Goal: Task Accomplishment & Management: Complete application form

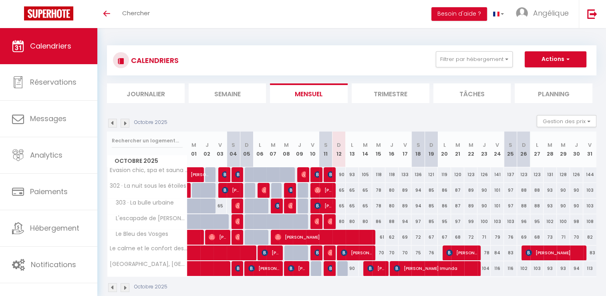
click at [379, 208] on div "78" at bounding box center [378, 205] width 13 height 15
type input "78"
type input "Mer 15 Octobre 2025"
type input "Jeu 16 Octobre 2025"
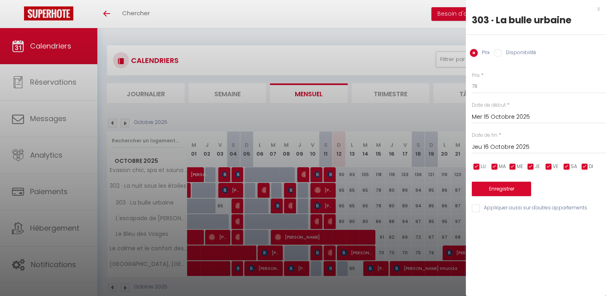
click at [405, 47] on div at bounding box center [303, 148] width 606 height 296
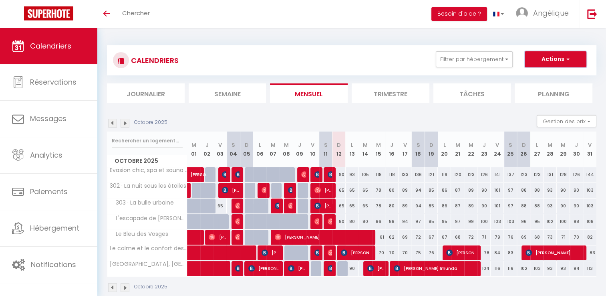
click at [552, 59] on button "Actions" at bounding box center [556, 59] width 62 height 16
click at [548, 75] on link "Nouvelle réservation" at bounding box center [547, 78] width 70 height 12
select select
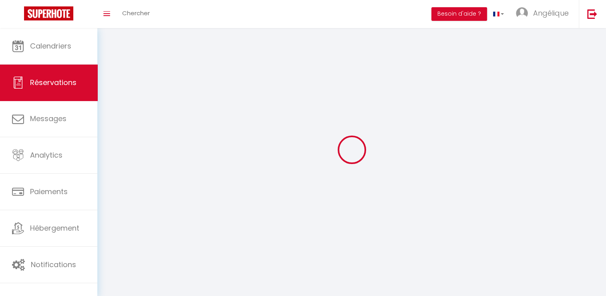
select select
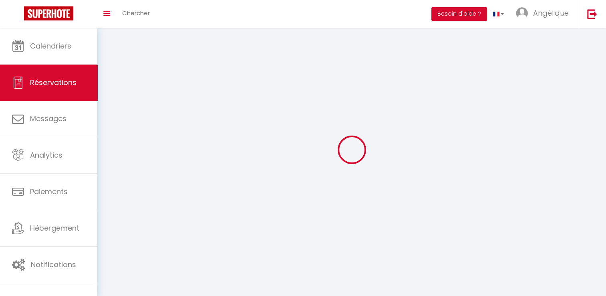
select select
checkbox input "false"
select select
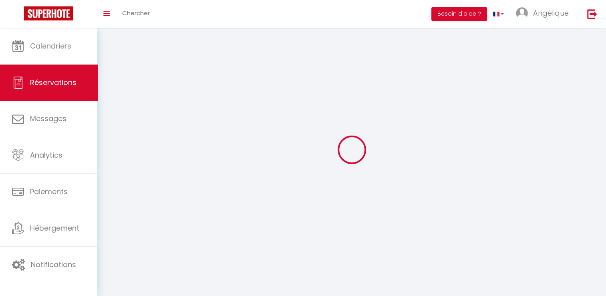
select select
checkbox input "false"
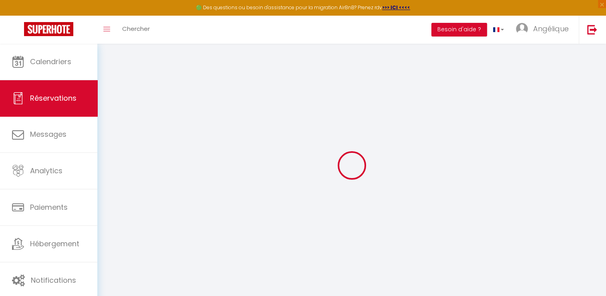
select select
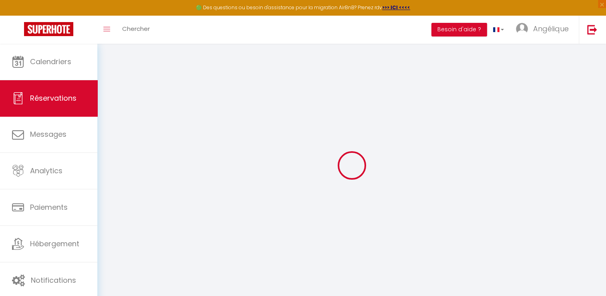
select select
checkbox input "false"
select select
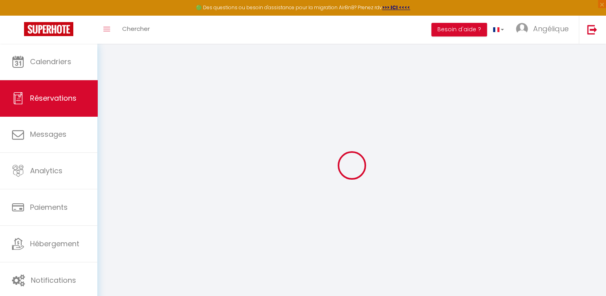
select select
checkbox input "false"
select select
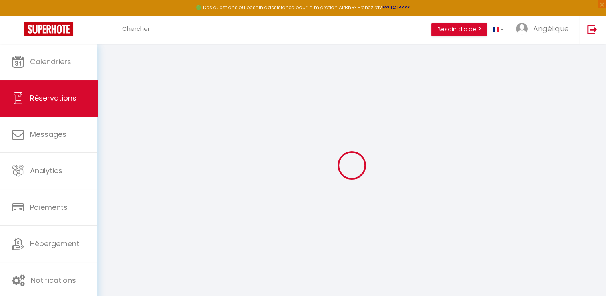
select select
checkbox input "false"
select select
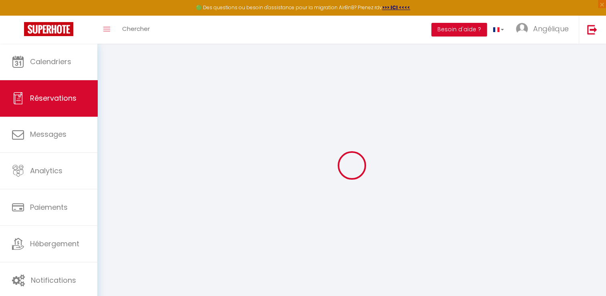
select select
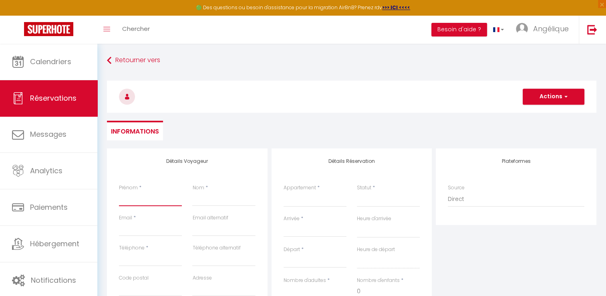
click at [151, 196] on input "Prénom" at bounding box center [150, 198] width 63 height 14
type input "[PERSON_NAME]"
type input "54000"
type input "[STREET_ADDRESS][PERSON_NAME]"
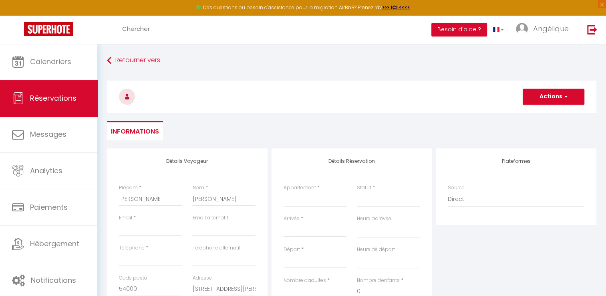
type input "NANCY"
select select "FR"
select select
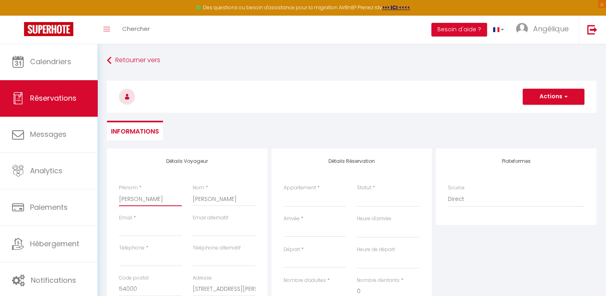
select select
checkbox input "false"
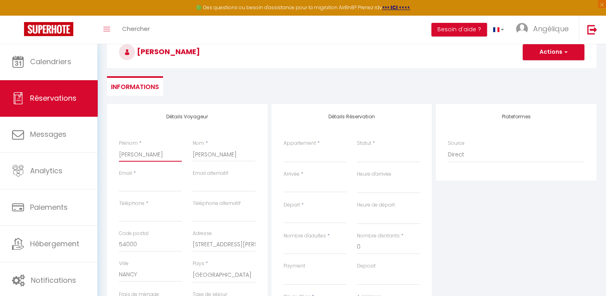
scroll to position [45, 0]
click at [143, 183] on input "Email client" at bounding box center [150, 184] width 63 height 14
type input "s"
select select
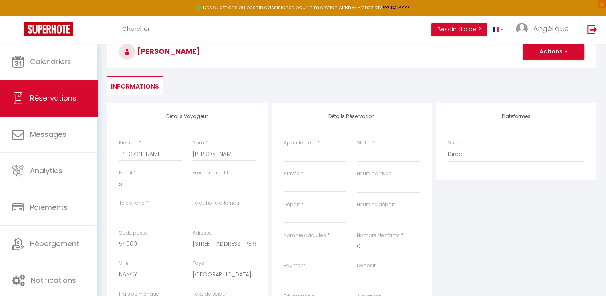
select select
checkbox input "false"
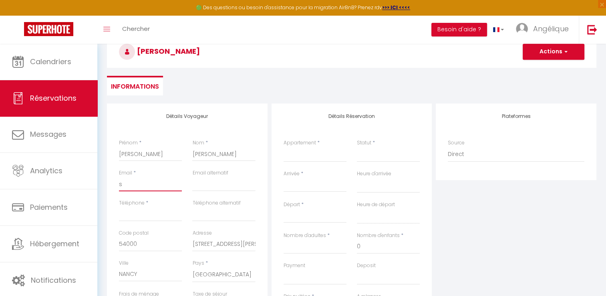
type input "sa"
select select
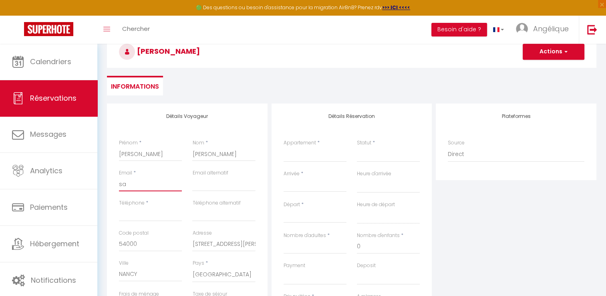
select select
checkbox input "false"
type input "sac"
select select
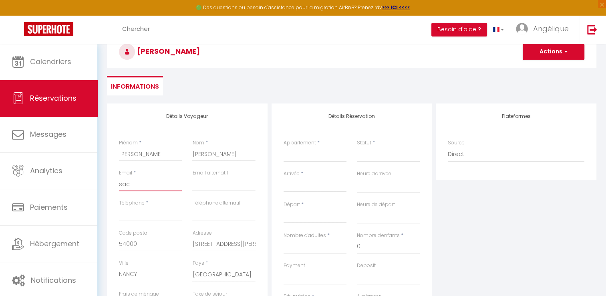
select select
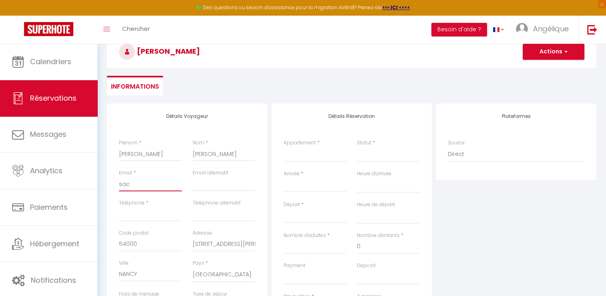
checkbox input "false"
type input "[EMAIL_ADDRESS][DOMAIN_NAME]"
type input "0611211168"
type input "33"
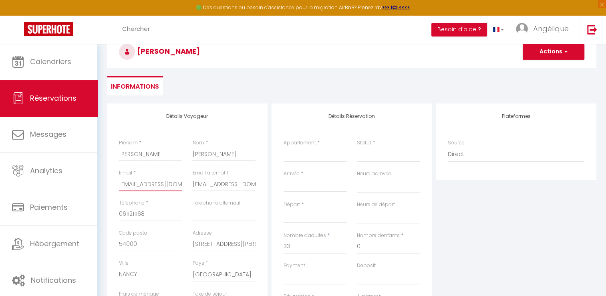
select select
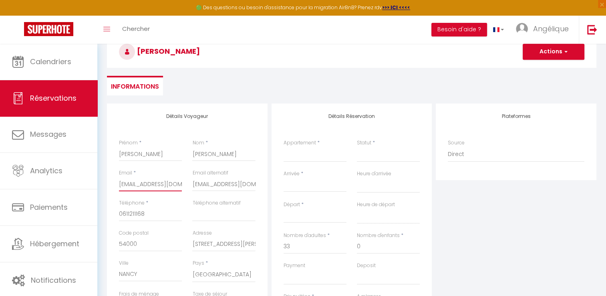
select select
checkbox input "false"
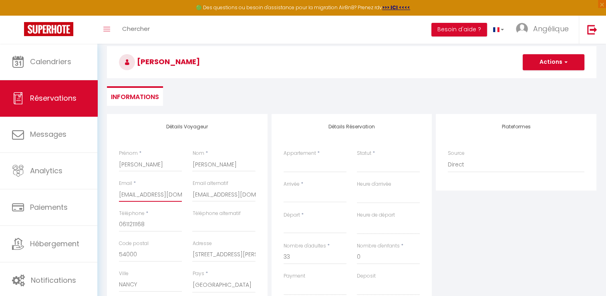
scroll to position [35, 0]
click at [316, 168] on select "Evasion chic, spa et sauna sous les toits 302 · La nuit sous les étoiles 303 · …" at bounding box center [315, 164] width 63 height 15
select select "49218"
click at [284, 157] on select "Evasion chic, spa et sauna sous les toits 302 · La nuit sous les étoiles 303 · …" at bounding box center [315, 164] width 63 height 15
select select
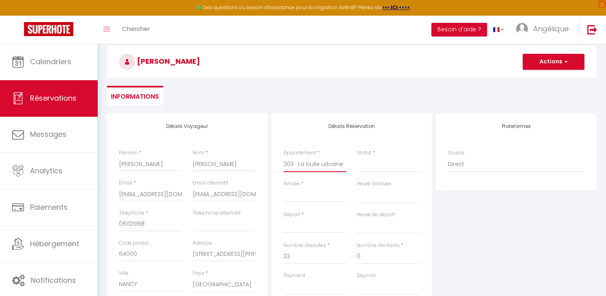
select select
checkbox input "false"
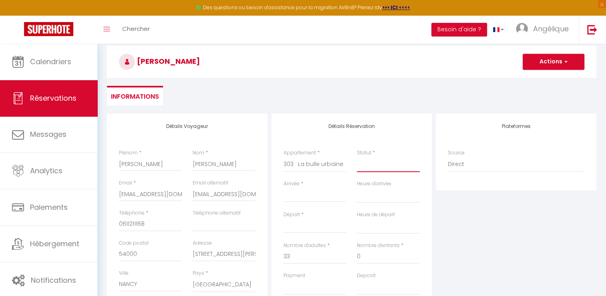
select select
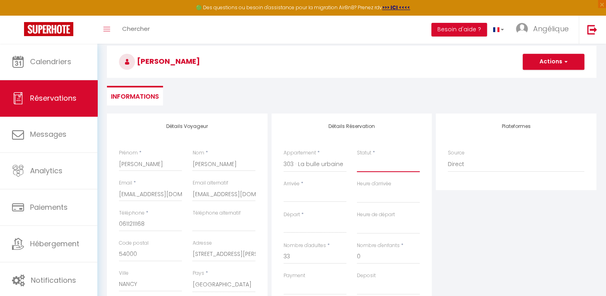
checkbox input "false"
click at [369, 169] on select "Confirmé Non Confirmé [PERSON_NAME] par le voyageur No Show Request" at bounding box center [388, 164] width 63 height 15
select select "1"
click at [357, 157] on select "Confirmé Non Confirmé [PERSON_NAME] par le voyageur No Show Request" at bounding box center [388, 164] width 63 height 15
select select
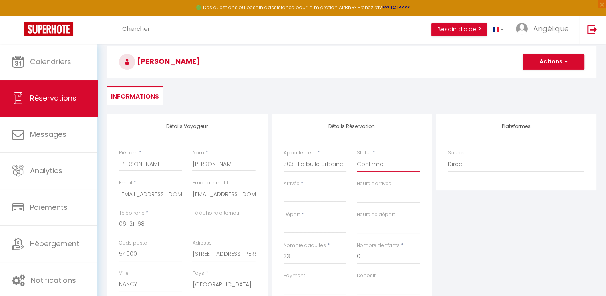
select select
checkbox input "false"
click at [304, 196] on input "Arrivée" at bounding box center [315, 195] width 63 height 10
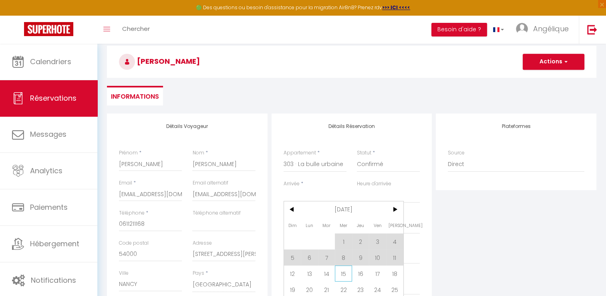
click at [341, 274] on span "15" at bounding box center [343, 273] width 17 height 16
click at [341, 274] on div "Payment OK KO" at bounding box center [315, 283] width 63 height 23
type input "Mer 15 Octobre 2025"
select select
type input "Jeu 16 Octobre 2025"
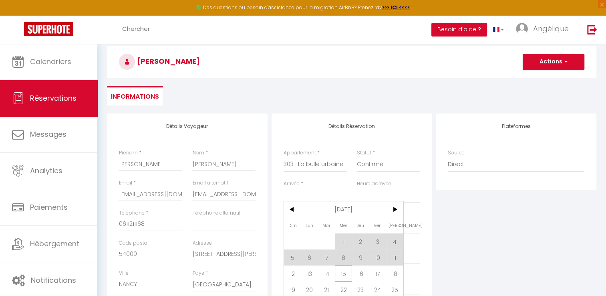
select select
checkbox input "false"
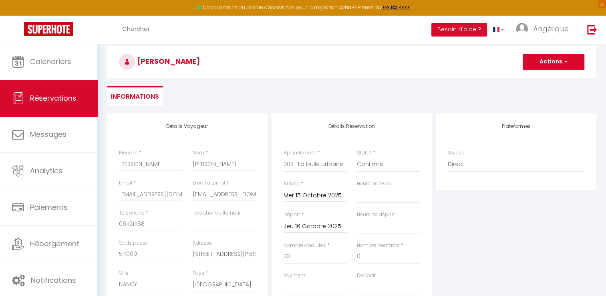
select select
checkbox input "false"
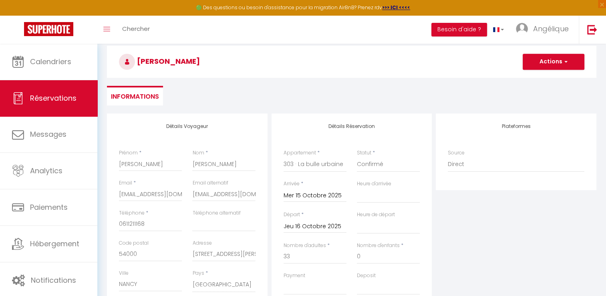
drag, startPoint x: 341, startPoint y: 274, endPoint x: 278, endPoint y: 220, distance: 82.4
click at [278, 220] on div "Départ * Jeu 16 Octobre 2025 < [DATE] > Dim Lun Mar Mer Jeu Ven Sam 1 2 3 4 5 6…" at bounding box center [314, 226] width 73 height 31
click at [328, 225] on input "Jeu 16 Octobre 2025" at bounding box center [315, 226] width 63 height 10
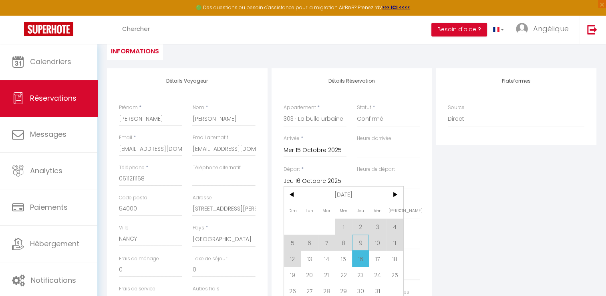
scroll to position [80, 0]
click at [362, 261] on span "16" at bounding box center [360, 258] width 17 height 16
select select
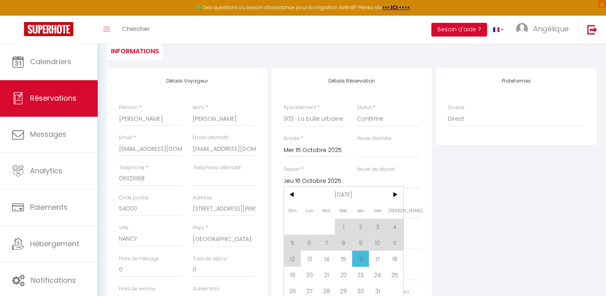
select select
checkbox input "false"
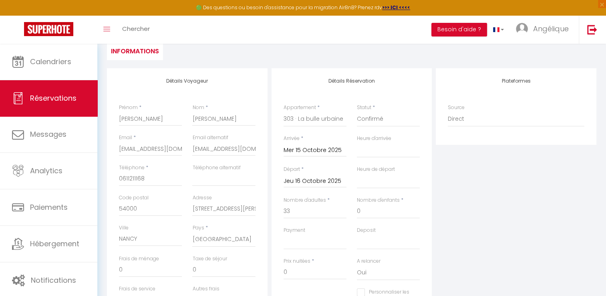
select select
checkbox input "false"
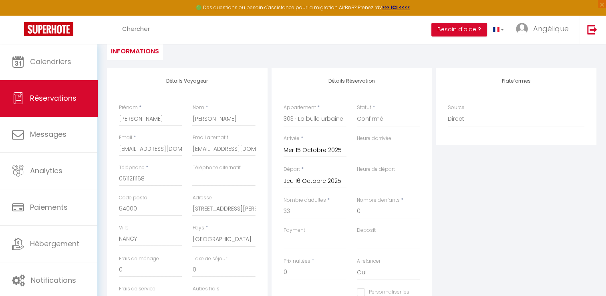
click at [343, 163] on div "Arrivée * Mer 15 Octobre 2025 < [DATE] > Dim Lun Mar Mer Jeu Ven Sam 1 2 3 4 5 …" at bounding box center [314, 150] width 73 height 31
click at [312, 212] on input "33" at bounding box center [315, 211] width 63 height 14
type input "3"
select select
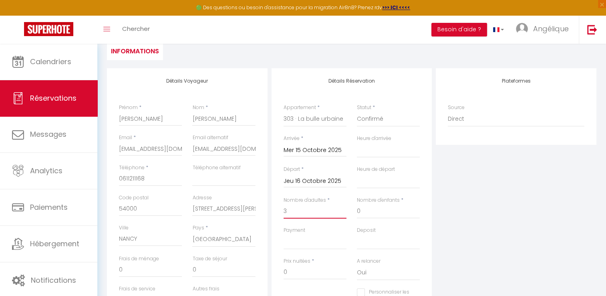
select select
checkbox input "false"
select select
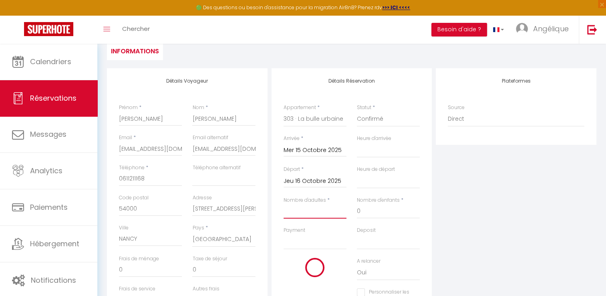
select select
checkbox input "false"
select select
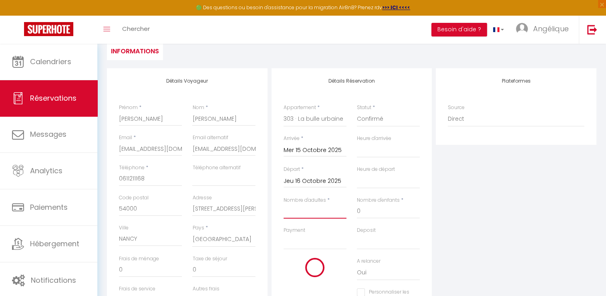
select select
checkbox input "false"
type input "1"
select select
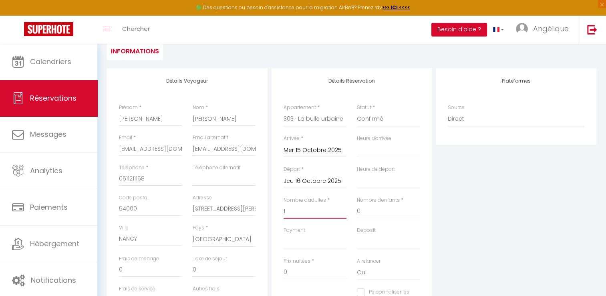
select select
checkbox input "false"
type input "23"
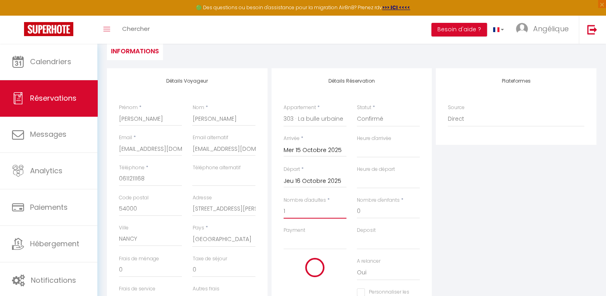
select select
type input "78"
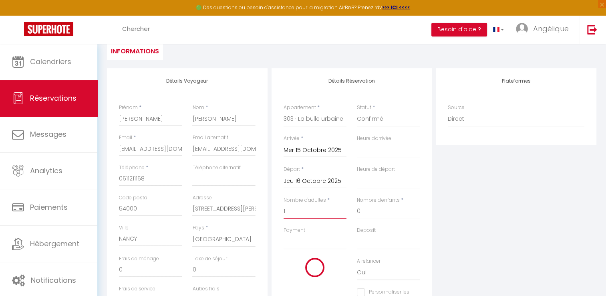
checkbox input "false"
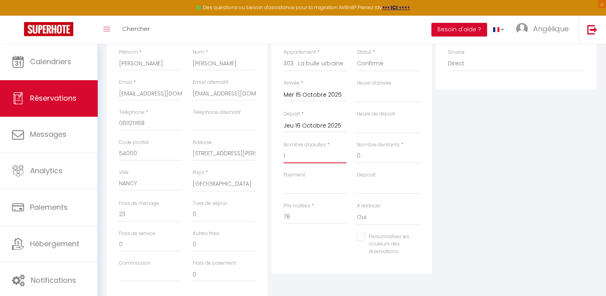
scroll to position [137, 0]
type input "1"
click at [343, 254] on div "Personnaliser les couleurs des réservations #D7092E" at bounding box center [351, 246] width 147 height 31
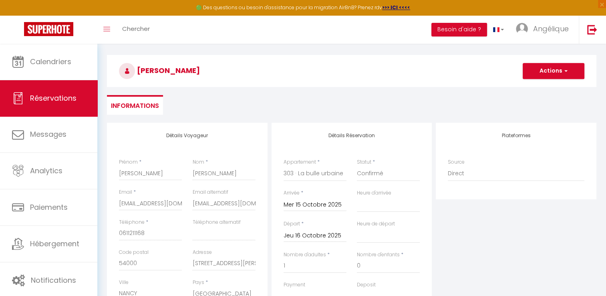
scroll to position [6, 0]
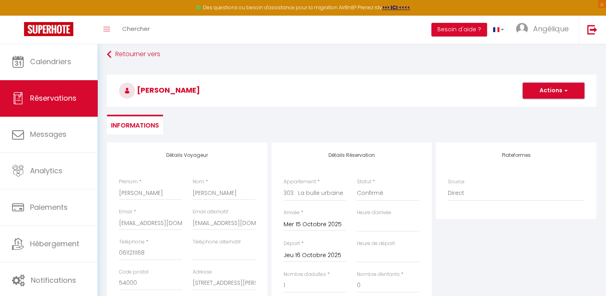
click at [542, 97] on button "Actions" at bounding box center [554, 91] width 62 height 16
click at [536, 106] on link "Enregistrer" at bounding box center [545, 108] width 63 height 10
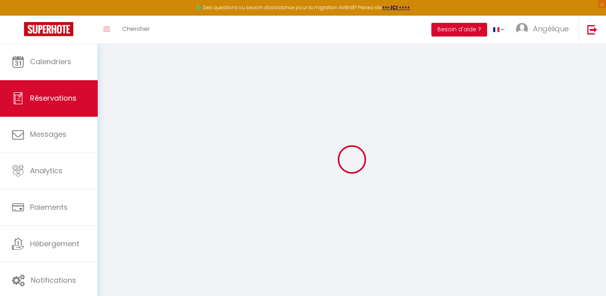
select select "not_cancelled"
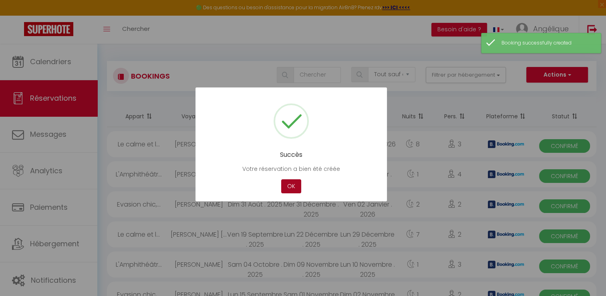
click at [292, 188] on button "OK" at bounding box center [291, 186] width 20 height 14
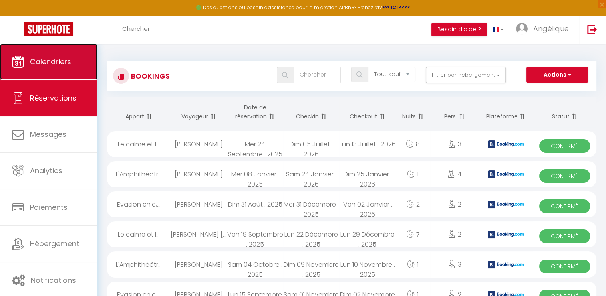
click at [71, 66] on span "Calendriers" at bounding box center [50, 61] width 41 height 10
